Goal: Information Seeking & Learning: Find contact information

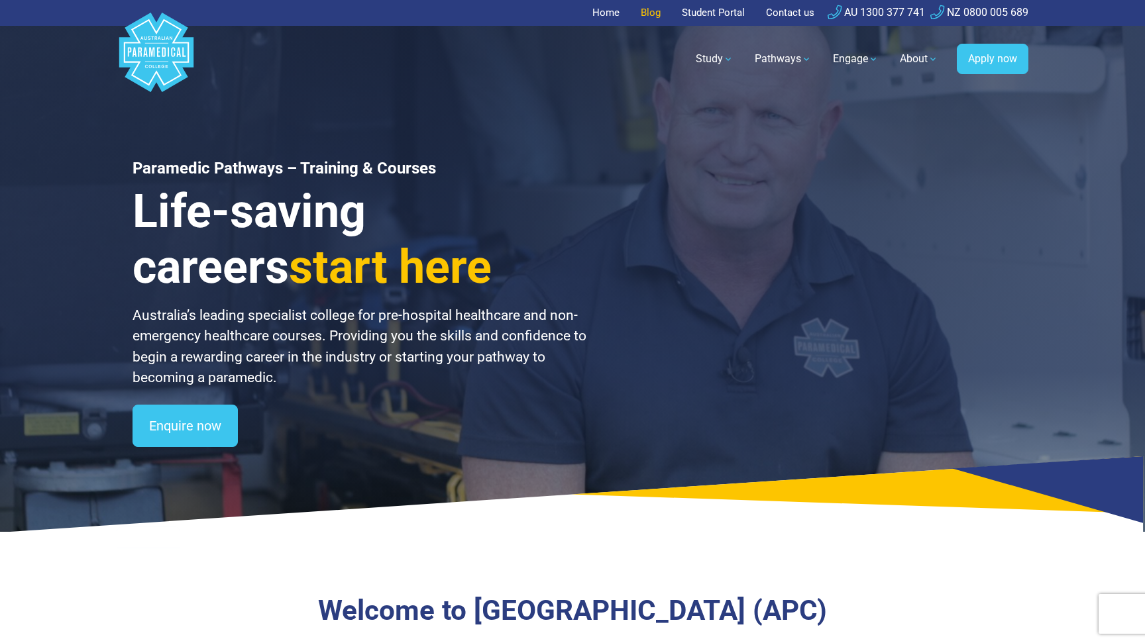
click at [646, 12] on link "Blog" at bounding box center [651, 13] width 36 height 26
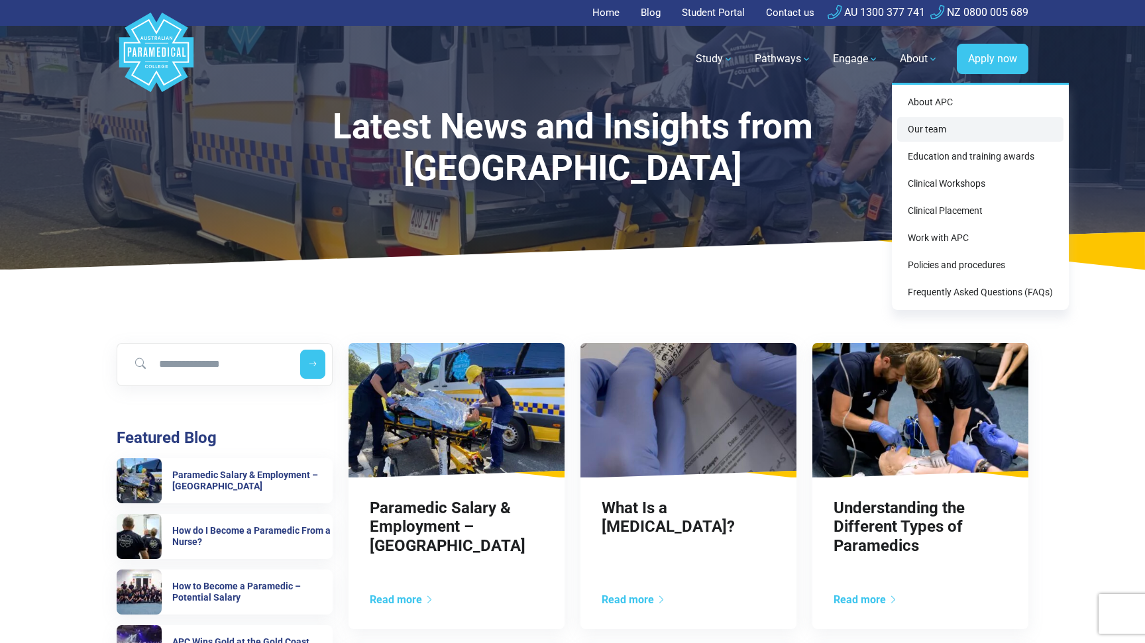
click at [939, 130] on link "Our team" at bounding box center [980, 129] width 166 height 25
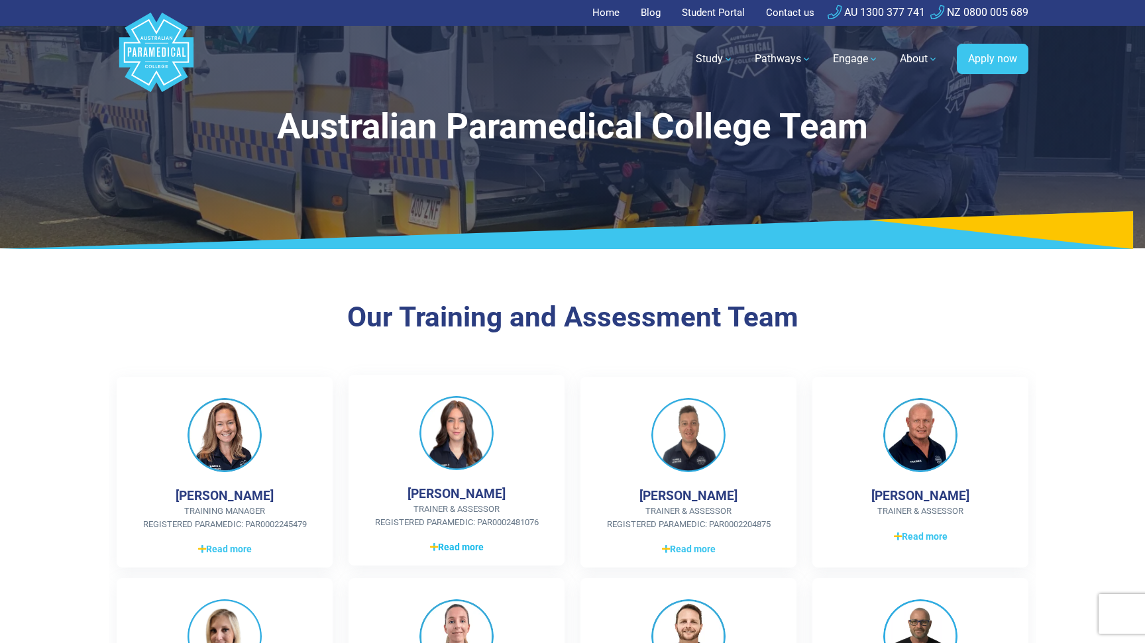
click at [470, 544] on span "Read more" at bounding box center [457, 547] width 54 height 14
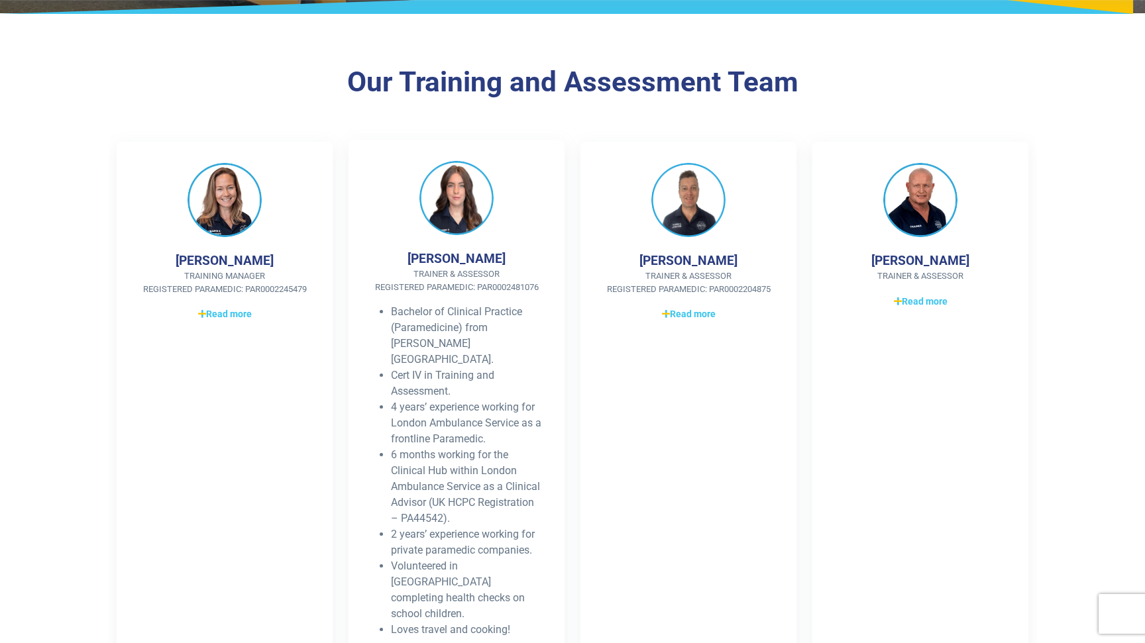
scroll to position [238, 0]
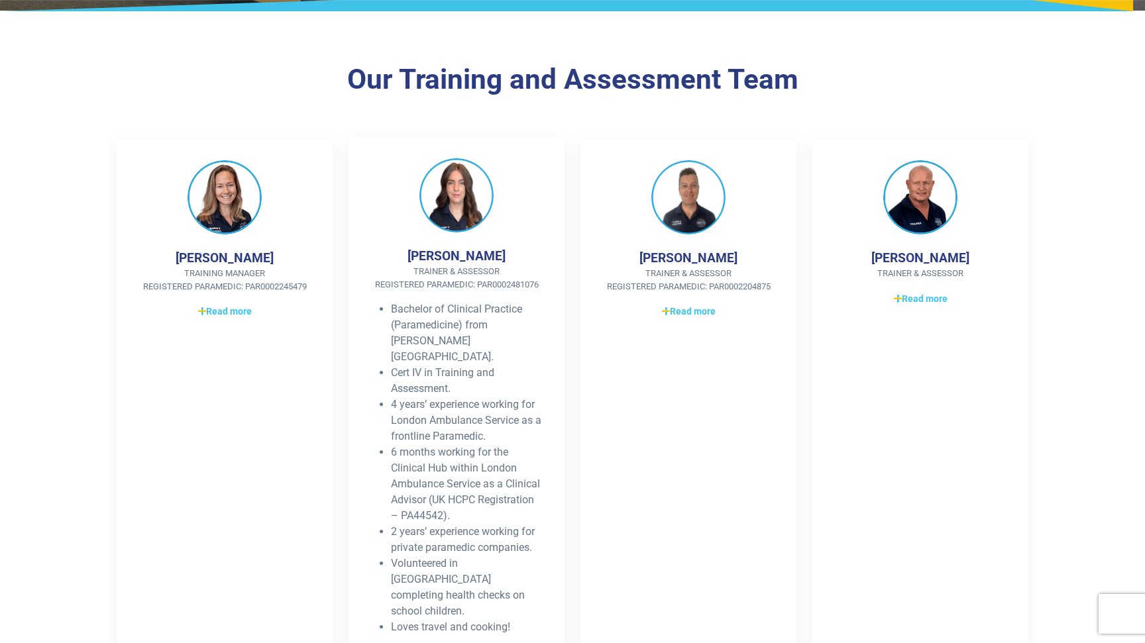
click at [462, 203] on img at bounding box center [456, 195] width 74 height 74
drag, startPoint x: 425, startPoint y: 258, endPoint x: 502, endPoint y: 255, distance: 76.9
click at [502, 255] on div "Betina Ellul Trainer & Assessor Registered Paramedic: PAR0002481076 Bachelor of…" at bounding box center [456, 404] width 216 height 535
copy div "Betina Ellul"
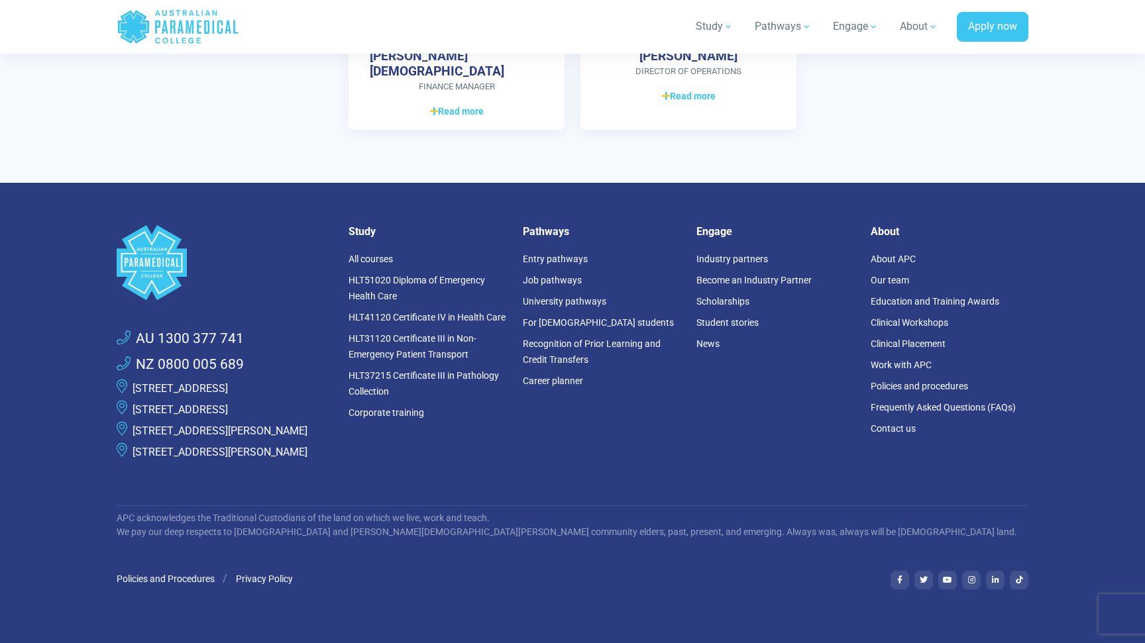
scroll to position [4191, 0]
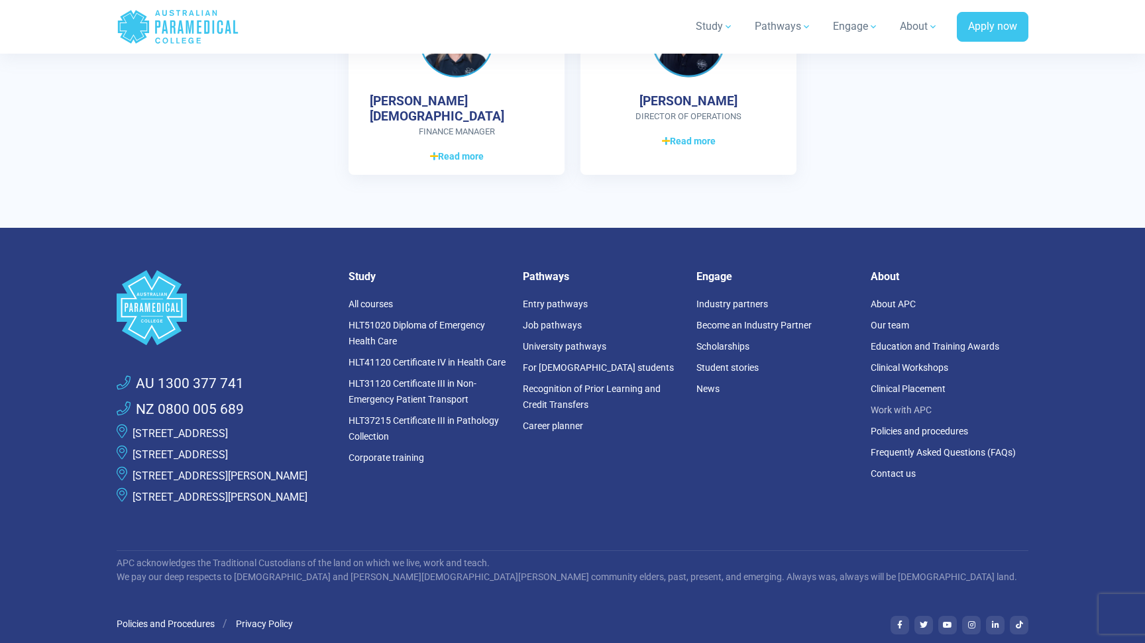
click at [896, 405] on link "Work with APC" at bounding box center [900, 410] width 61 height 11
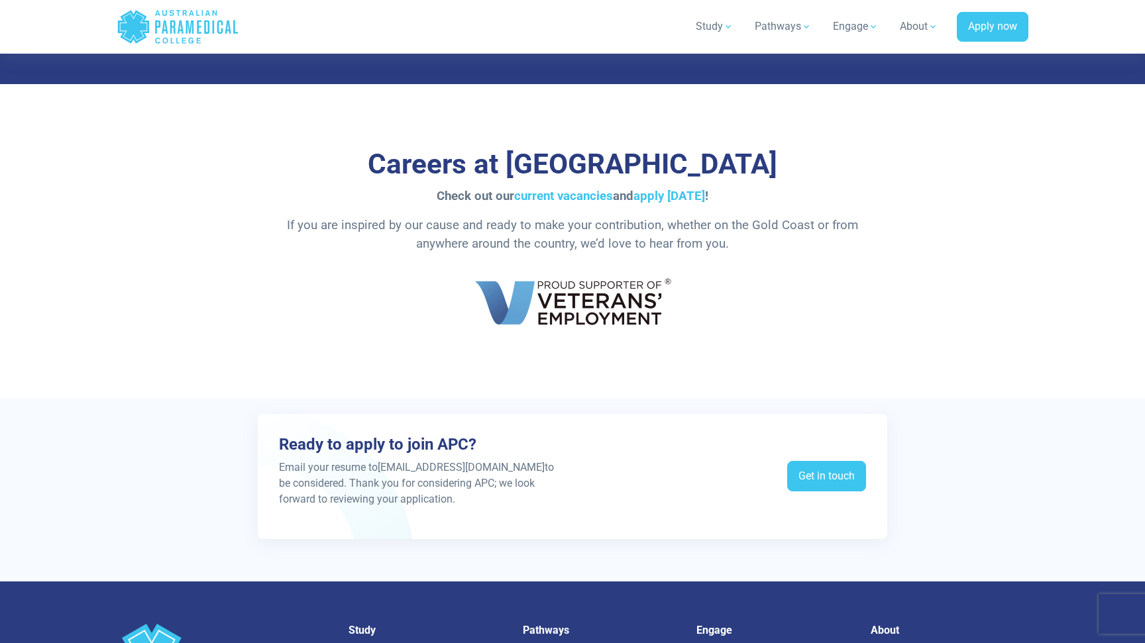
scroll to position [2265, 0]
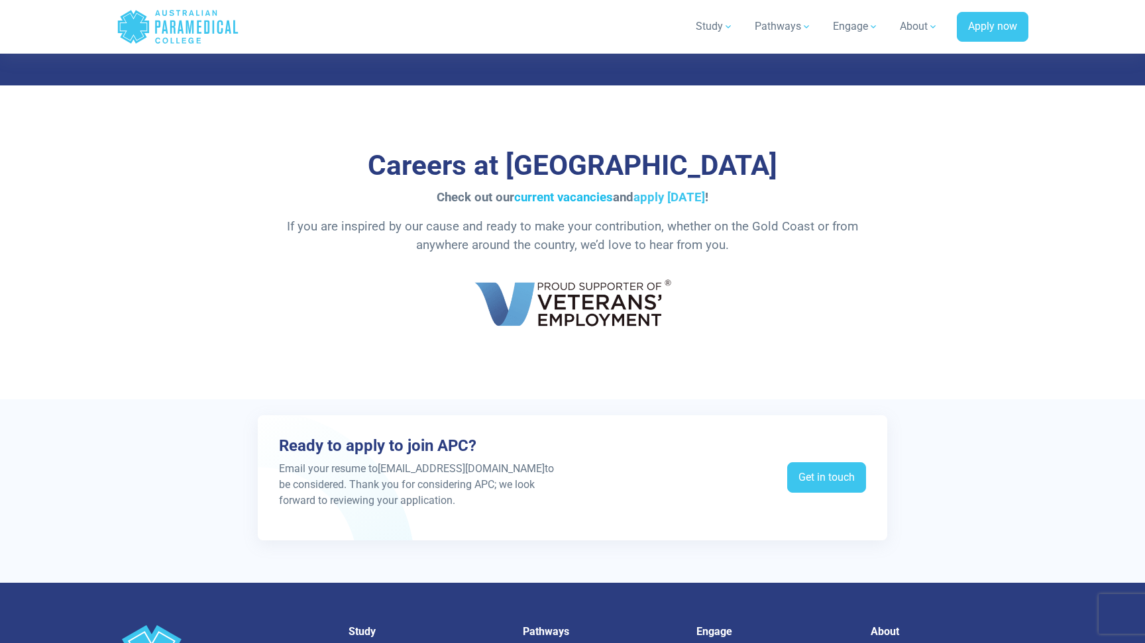
click at [588, 195] on link "current vacancies" at bounding box center [563, 197] width 99 height 15
